Goal: Task Accomplishment & Management: Manage account settings

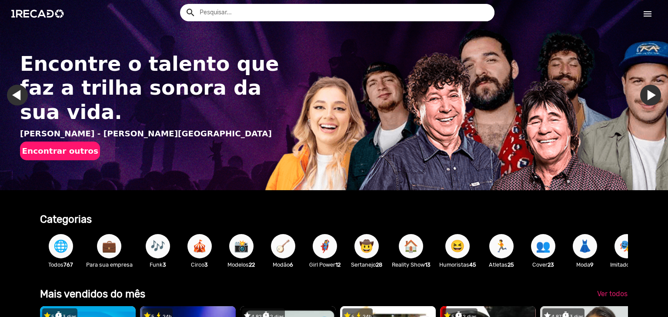
click at [642, 18] on mat-icon "menu" at bounding box center [647, 14] width 10 height 10
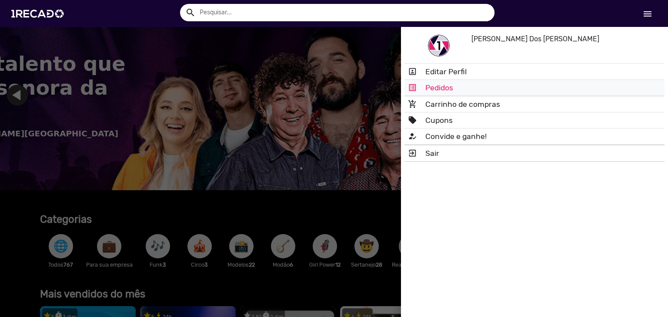
click at [445, 87] on link "list_alt Pedidos" at bounding box center [534, 88] width 260 height 16
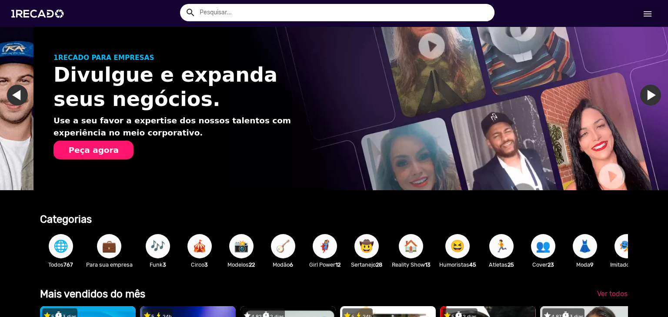
scroll to position [0, 661]
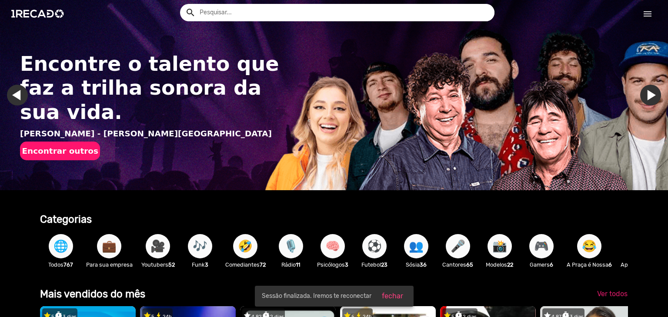
click at [649, 18] on mat-icon "menu" at bounding box center [647, 14] width 10 height 10
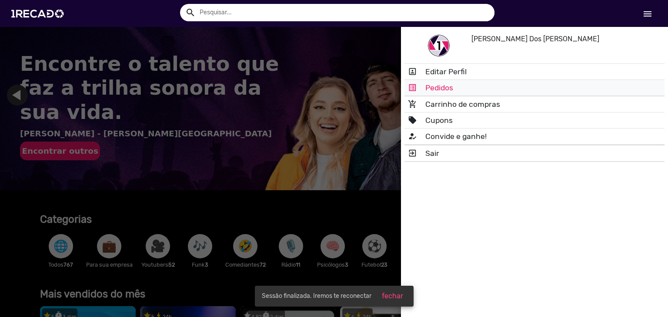
click at [440, 91] on link "list_alt Pedidos" at bounding box center [534, 88] width 260 height 16
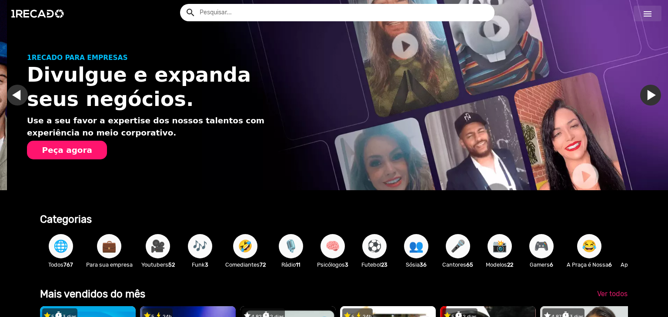
click at [648, 13] on mat-icon "menu" at bounding box center [647, 14] width 10 height 10
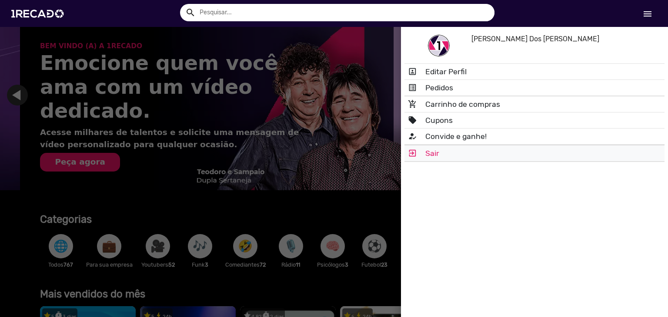
scroll to position [0, 1322]
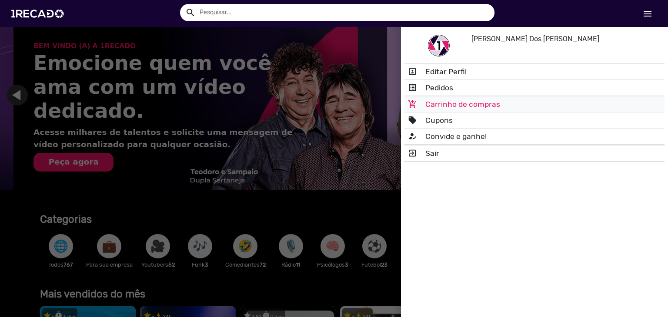
click at [449, 100] on link "add_shopping_cart Carrinho de compras" at bounding box center [534, 105] width 260 height 16
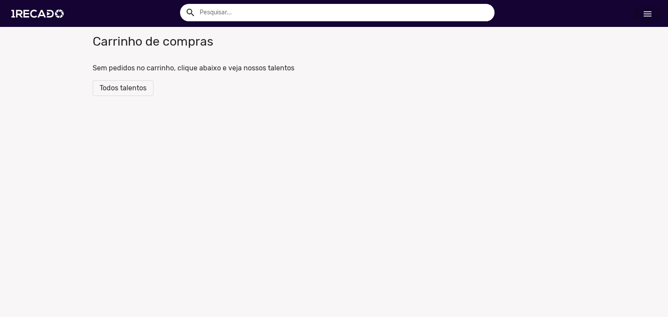
click at [644, 9] on mat-icon "menu" at bounding box center [647, 14] width 10 height 10
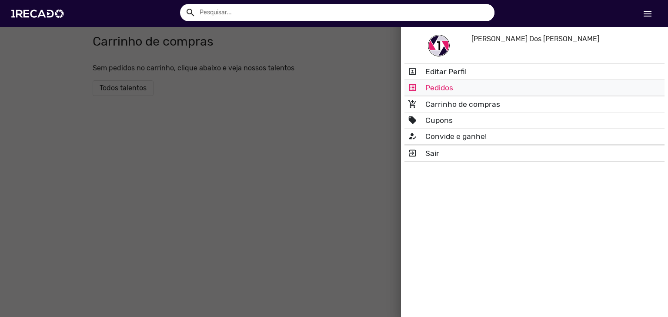
click at [433, 87] on link "list_alt Pedidos" at bounding box center [534, 88] width 260 height 16
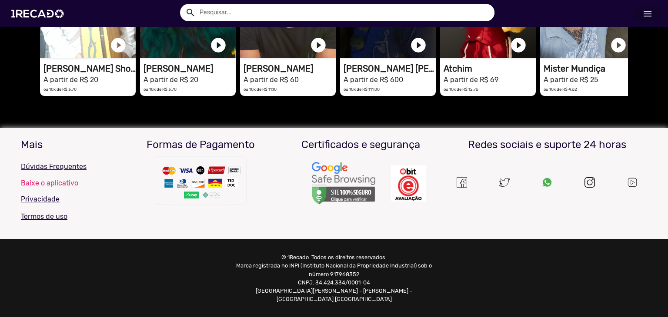
scroll to position [0, 661]
click at [546, 187] on img at bounding box center [547, 182] width 10 height 10
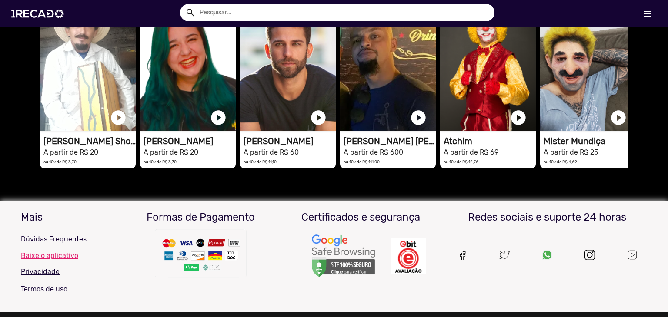
scroll to position [2012, 0]
